Goal: Navigation & Orientation: Understand site structure

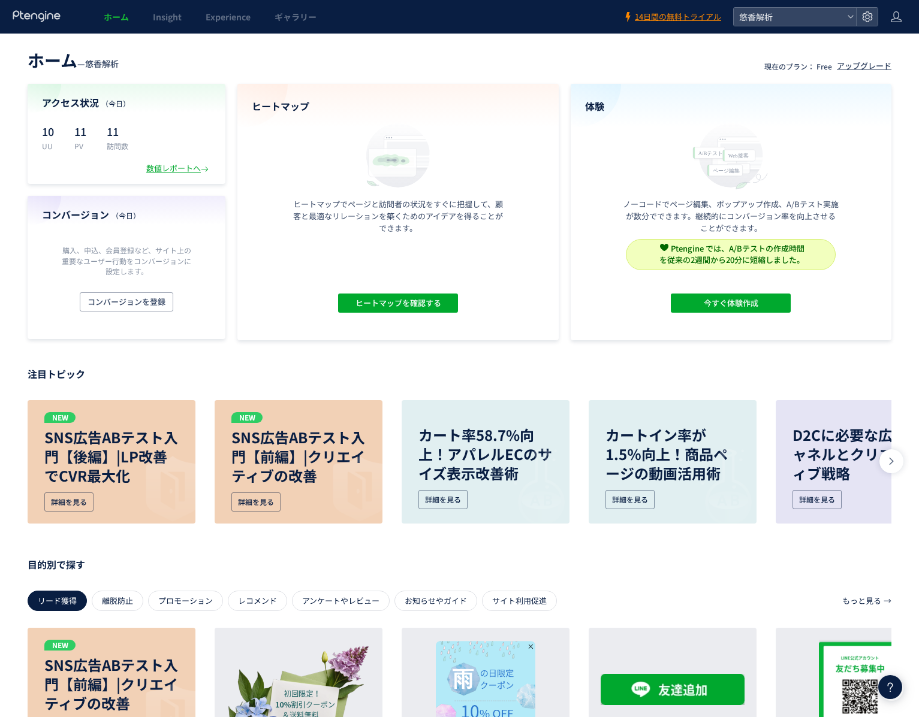
click at [200, 52] on header "ホーム — 悠香解析 現在のプラン： Free アップグレード" at bounding box center [460, 59] width 864 height 26
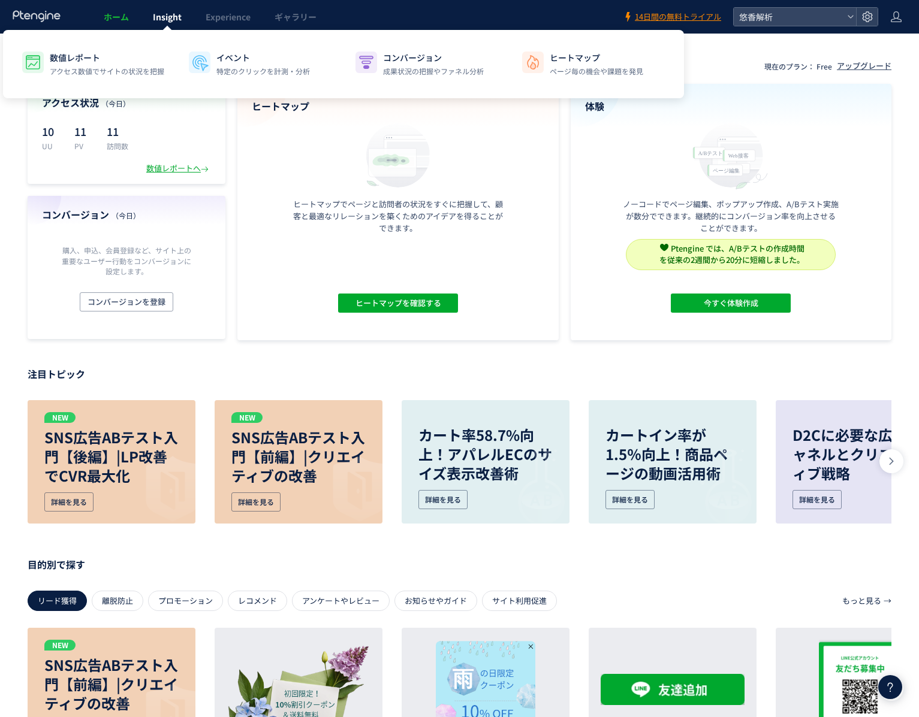
click at [170, 22] on span "Insight" at bounding box center [167, 17] width 29 height 12
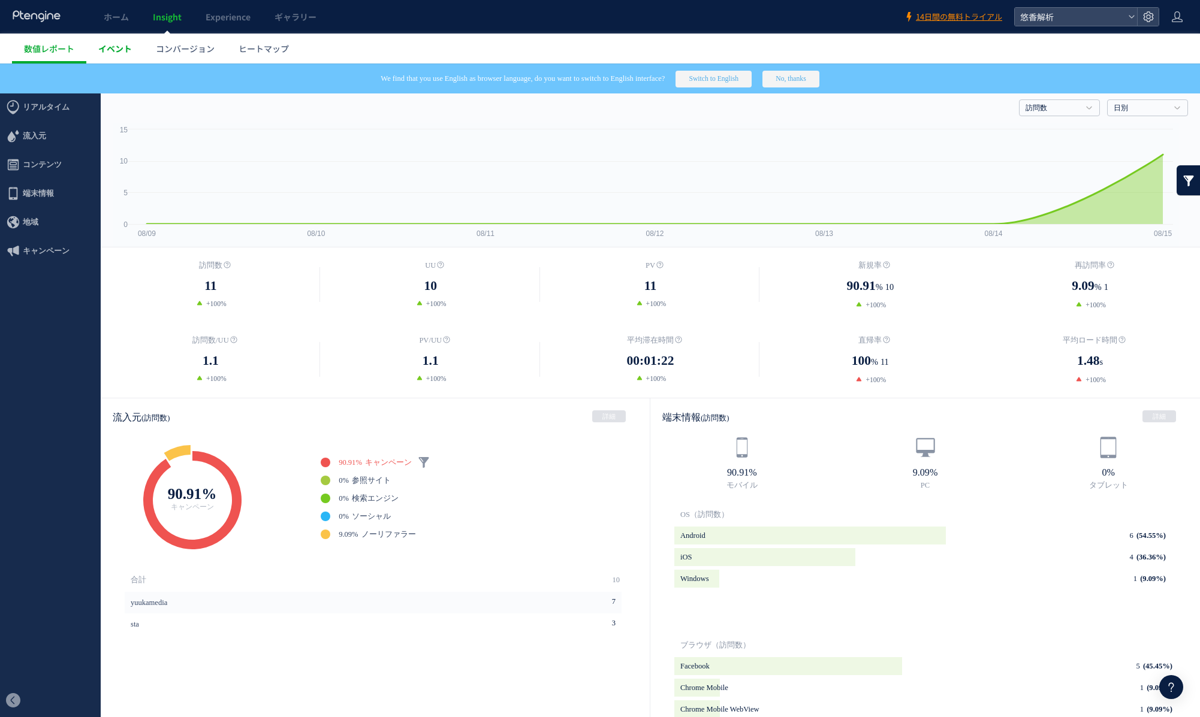
click at [117, 49] on span "イベント" at bounding box center [115, 49] width 34 height 12
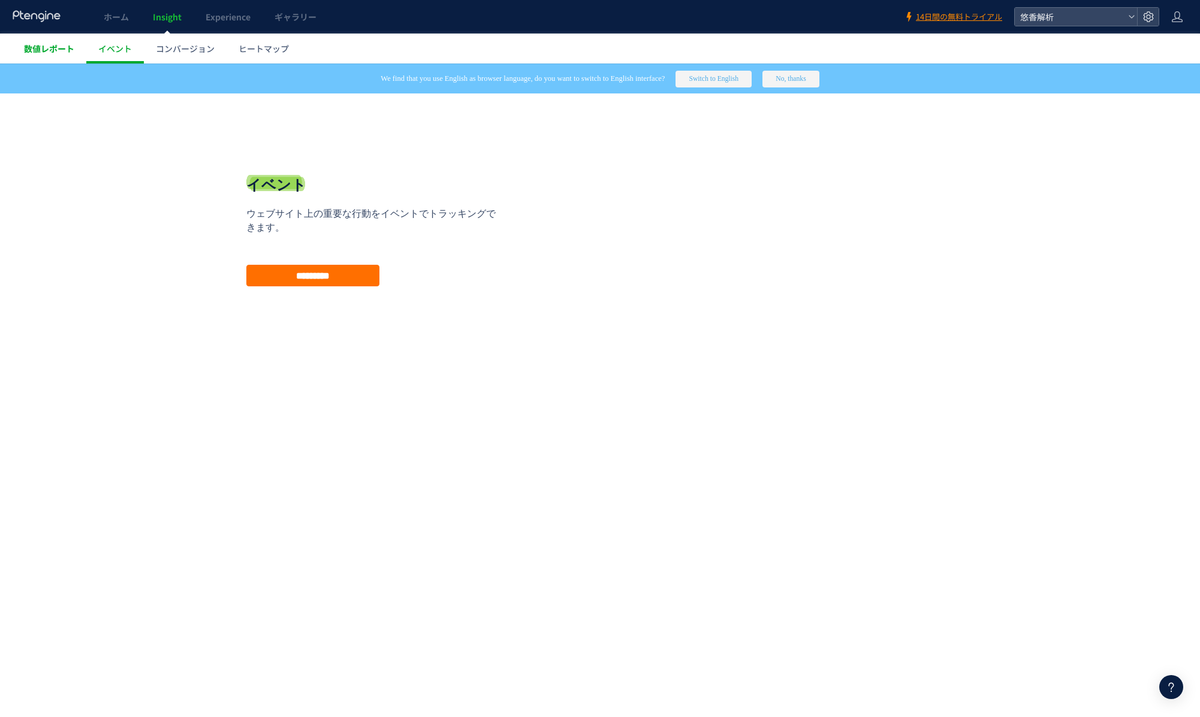
click at [53, 51] on span "数値レポート" at bounding box center [49, 49] width 50 height 12
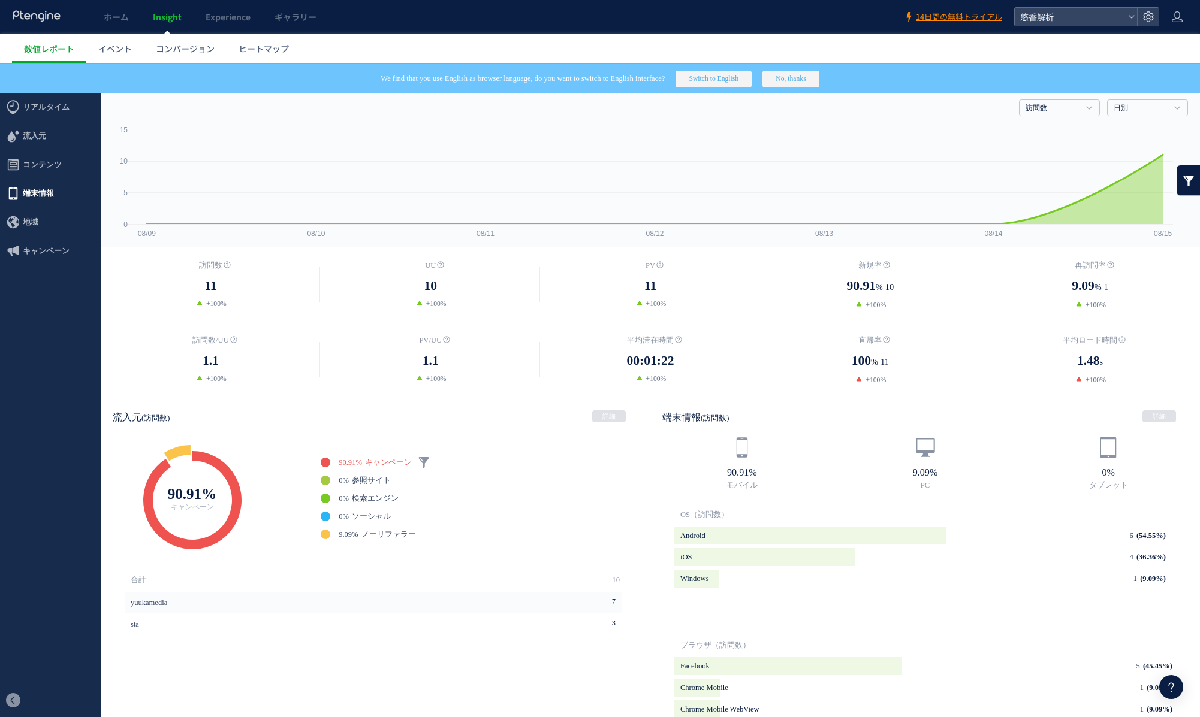
click at [49, 194] on span "端末情報" at bounding box center [38, 193] width 31 height 29
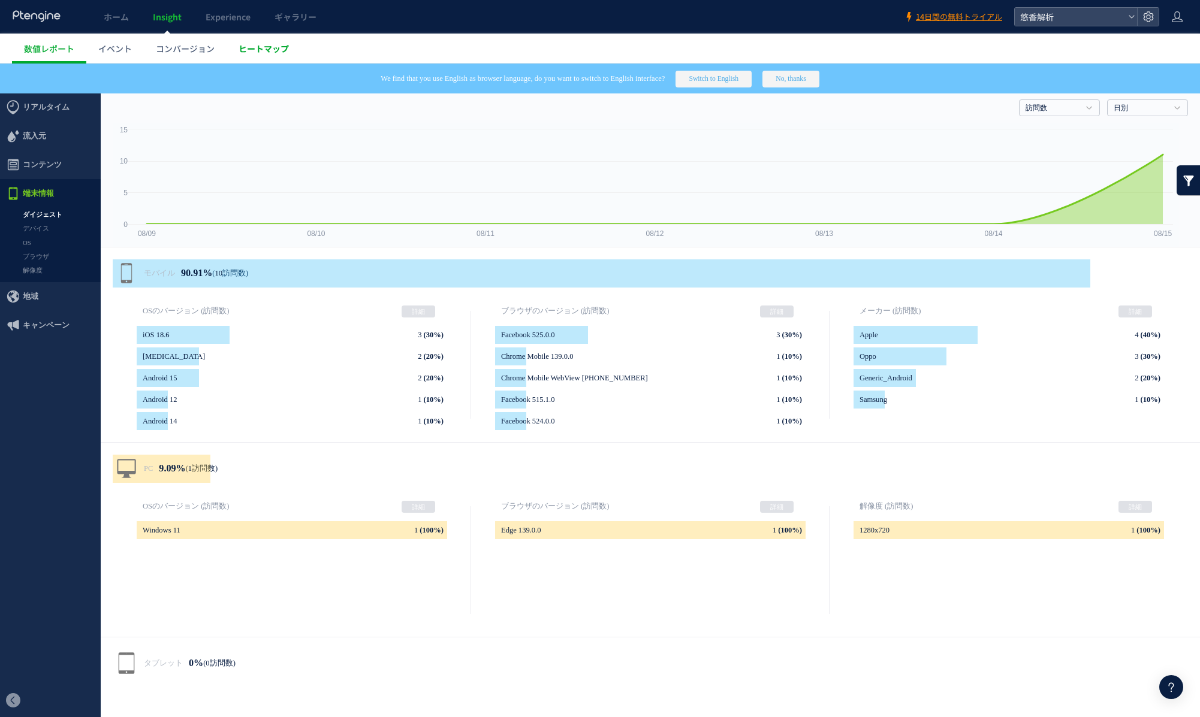
click at [255, 51] on span "ヒートマップ" at bounding box center [264, 49] width 50 height 12
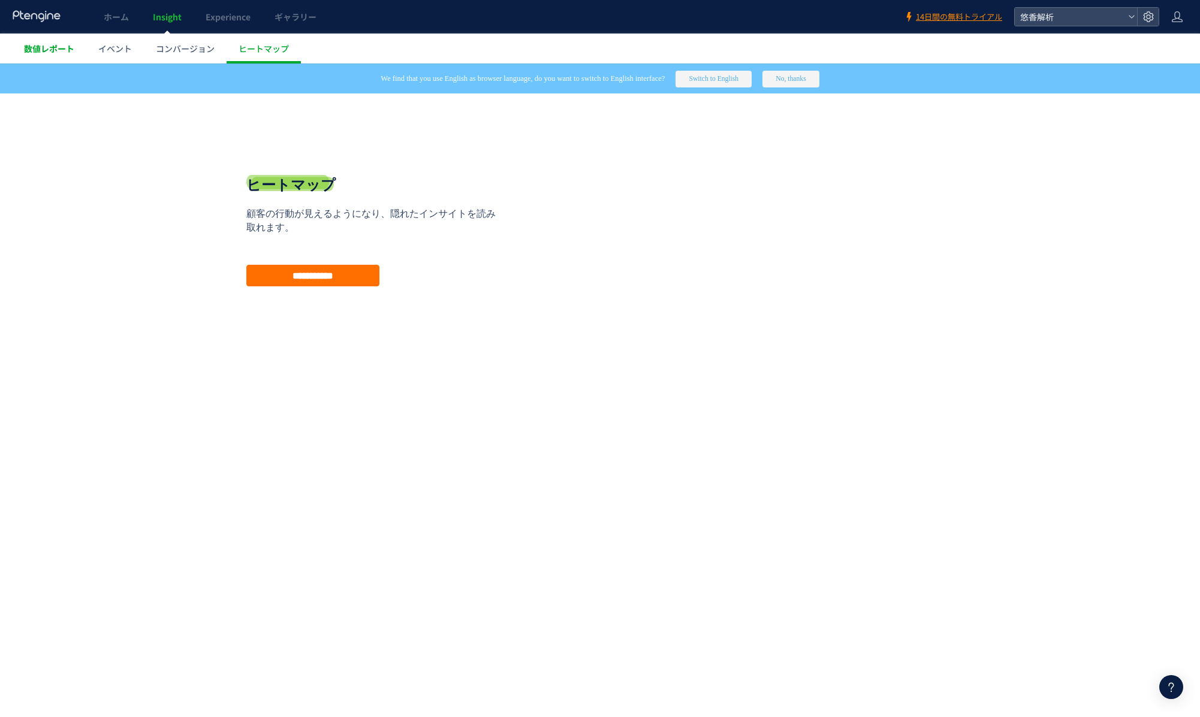
click at [45, 41] on link "数値レポート" at bounding box center [49, 49] width 74 height 30
